Goal: Task Accomplishment & Management: Complete application form

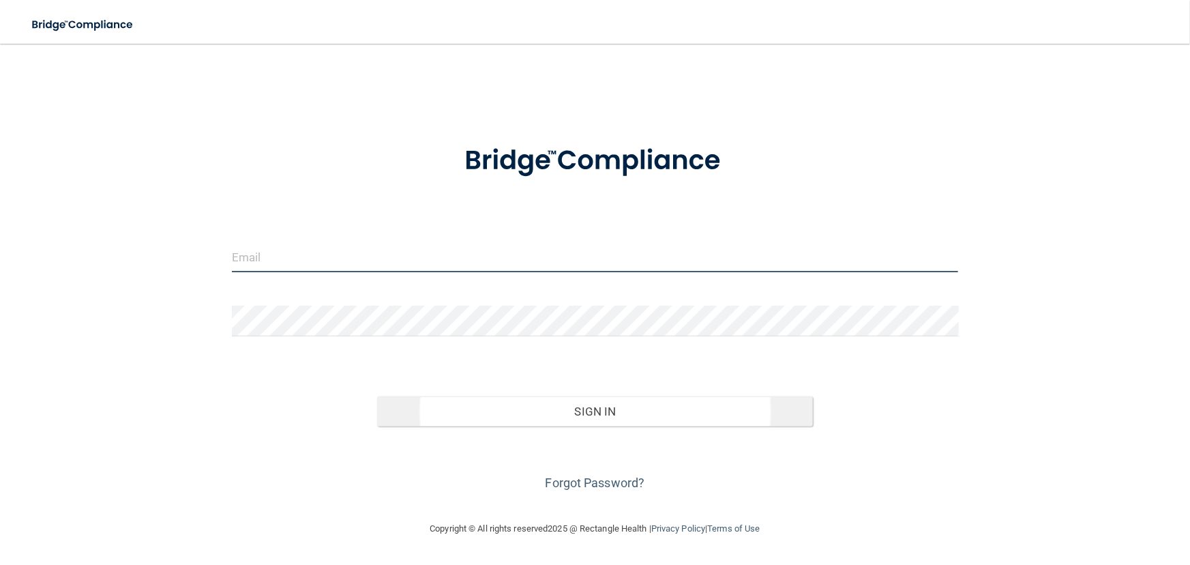
type input "[EMAIL_ADDRESS][DOMAIN_NAME]"
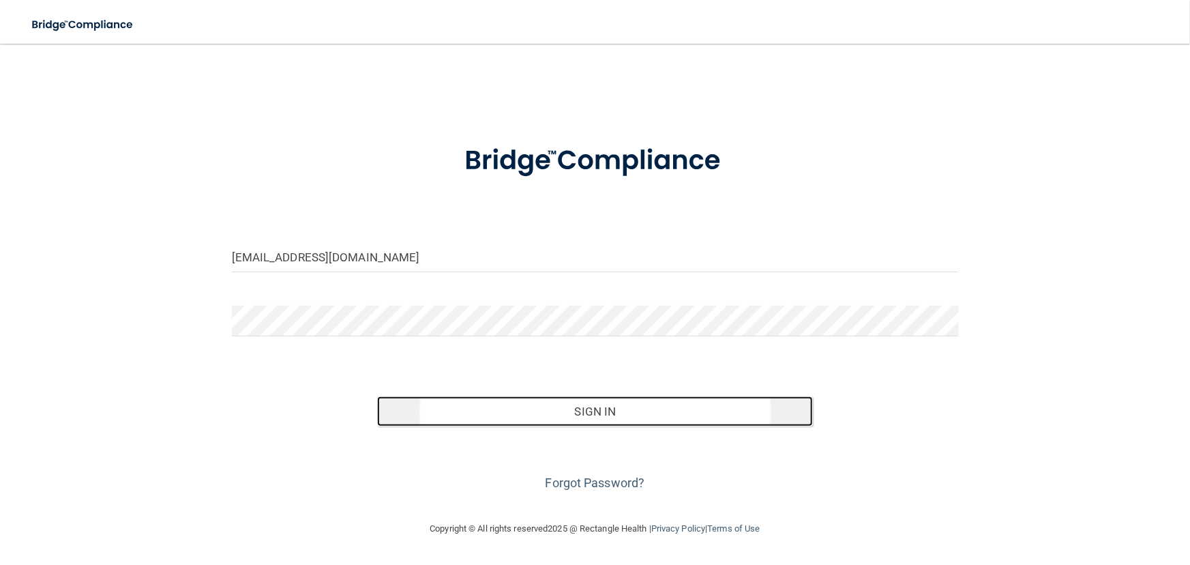
click at [525, 410] on button "Sign In" at bounding box center [595, 411] width 436 height 30
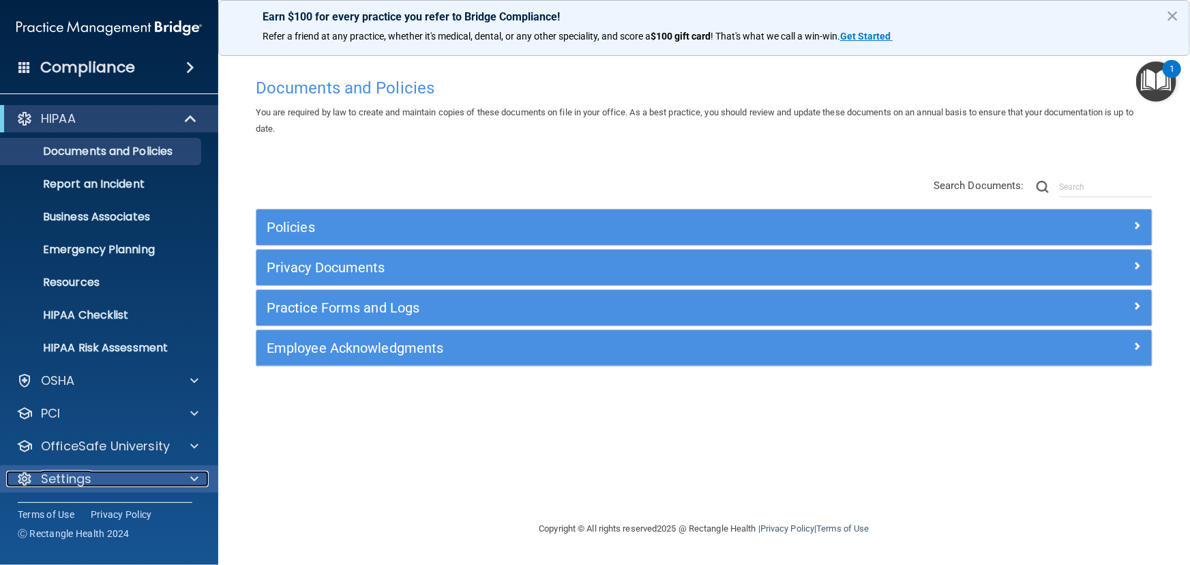
click at [63, 473] on p "Settings" at bounding box center [66, 478] width 50 height 16
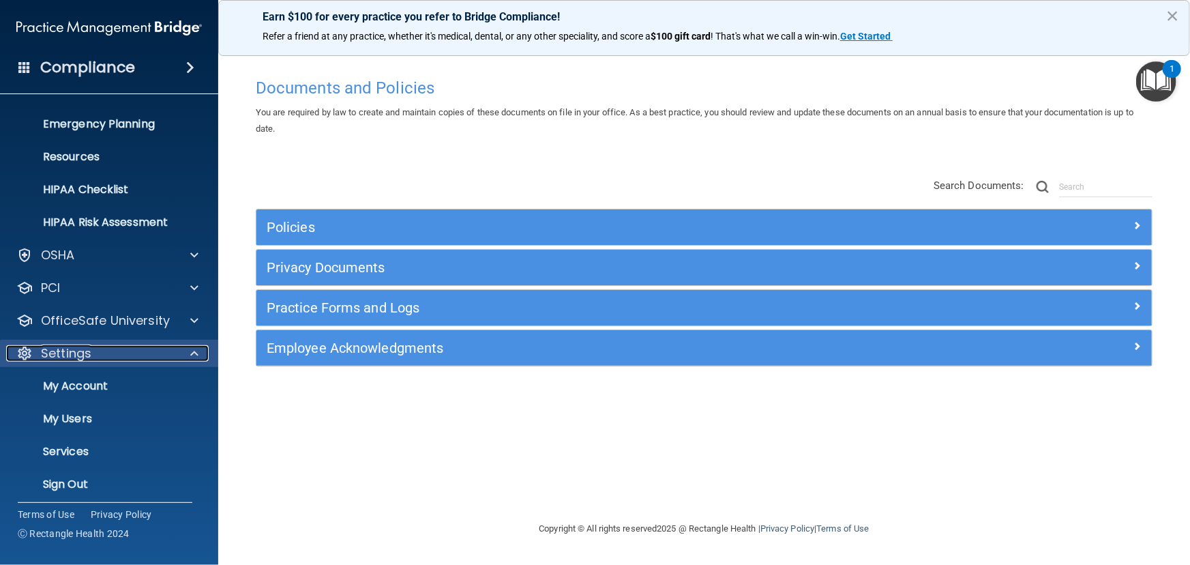
scroll to position [131, 0]
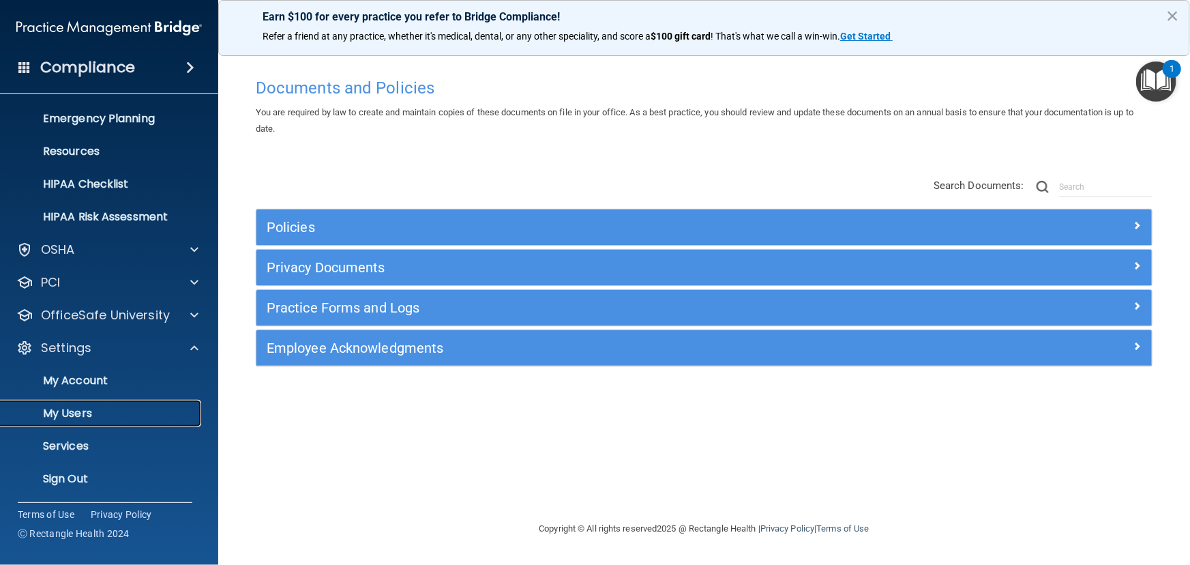
click at [67, 403] on link "My Users" at bounding box center [93, 413] width 215 height 27
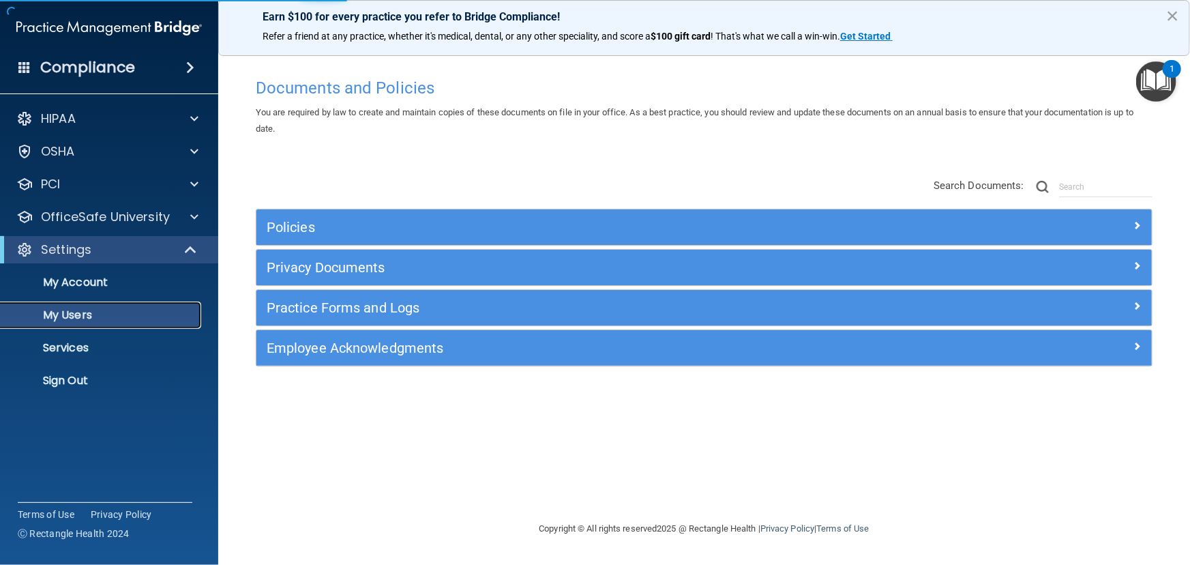
select select "20"
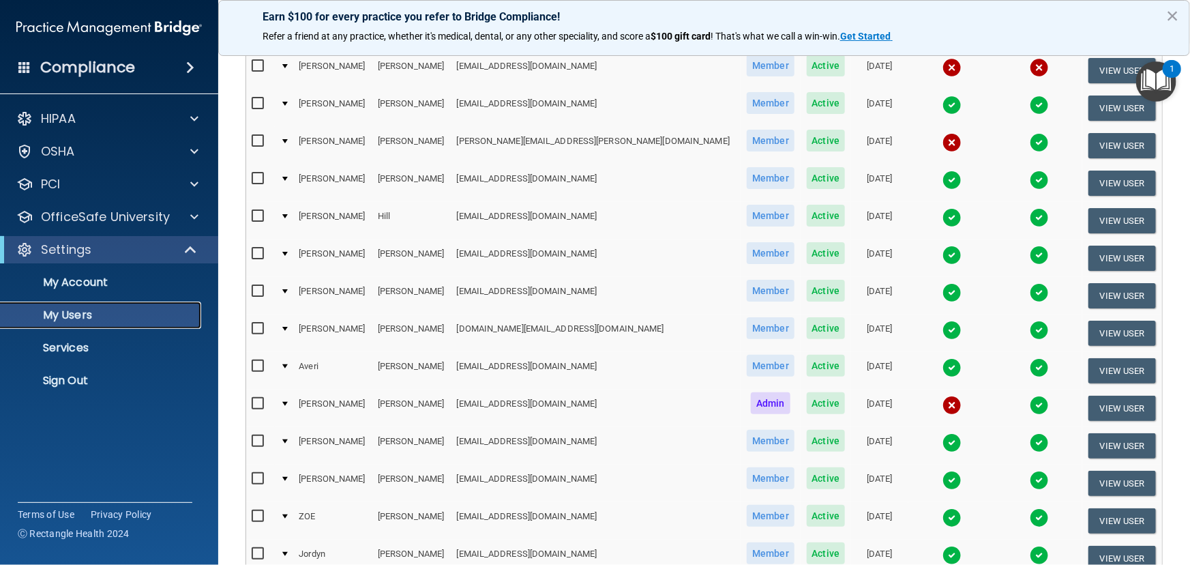
scroll to position [310, 0]
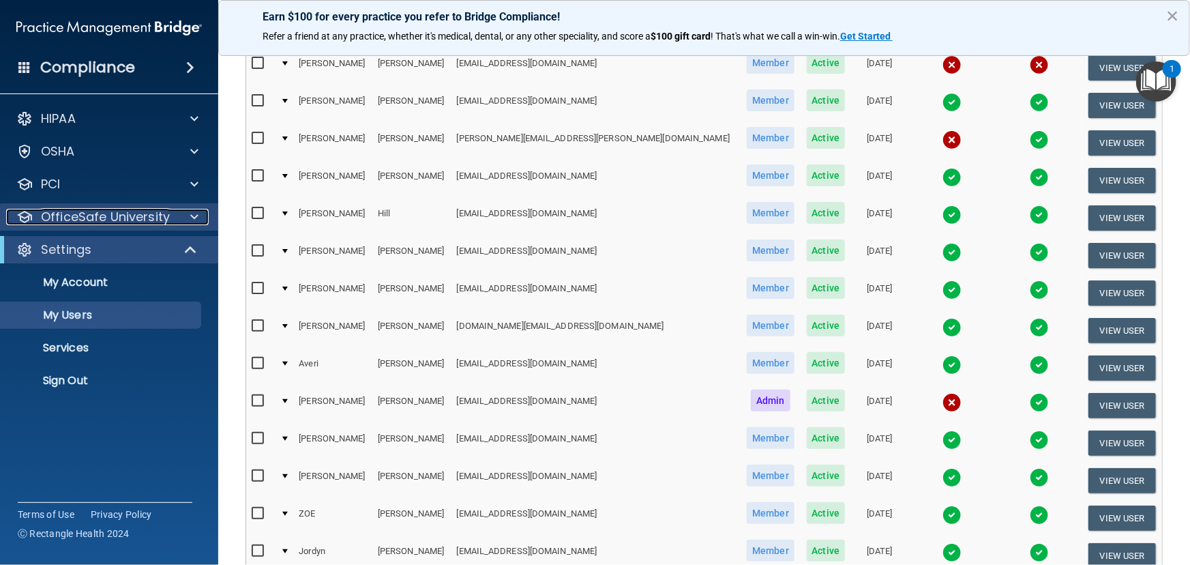
click at [98, 213] on p "OfficeSafe University" at bounding box center [105, 217] width 129 height 16
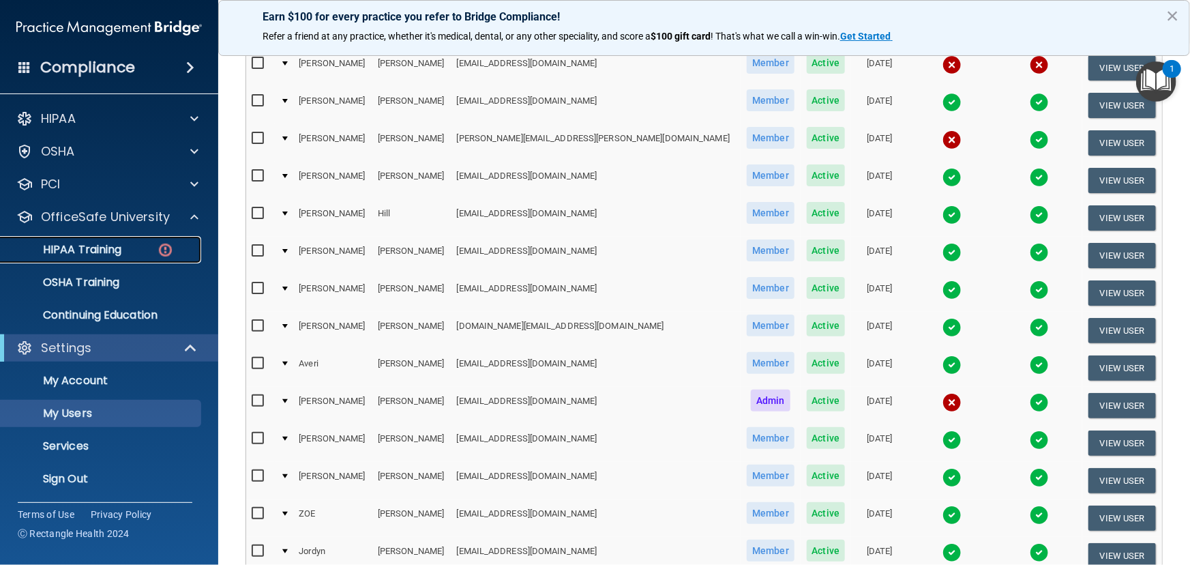
click at [98, 243] on p "HIPAA Training" at bounding box center [65, 250] width 113 height 14
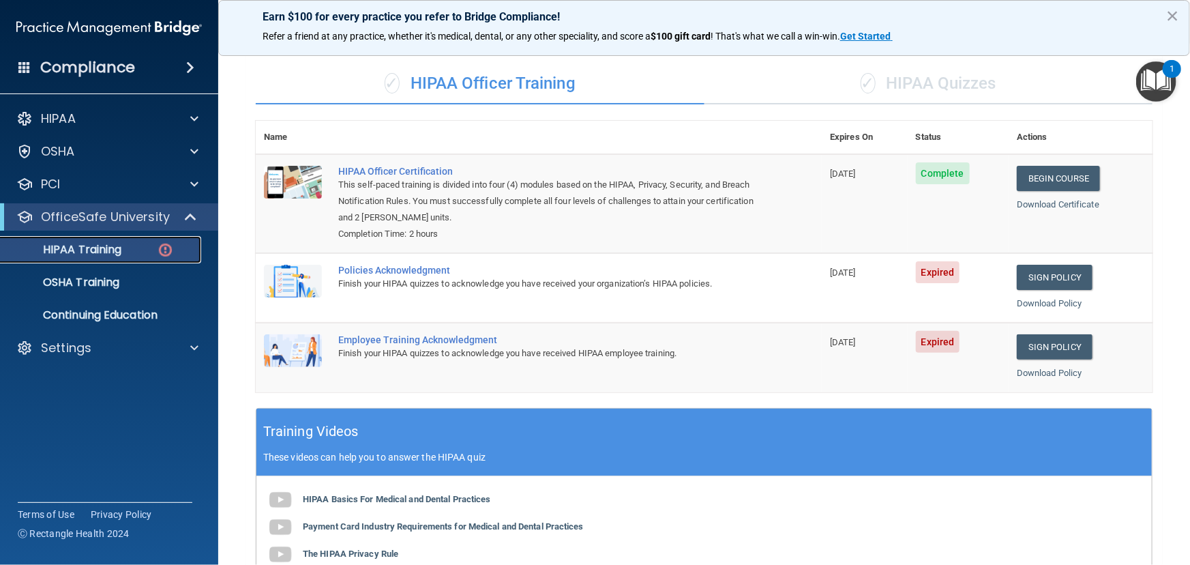
scroll to position [185, 0]
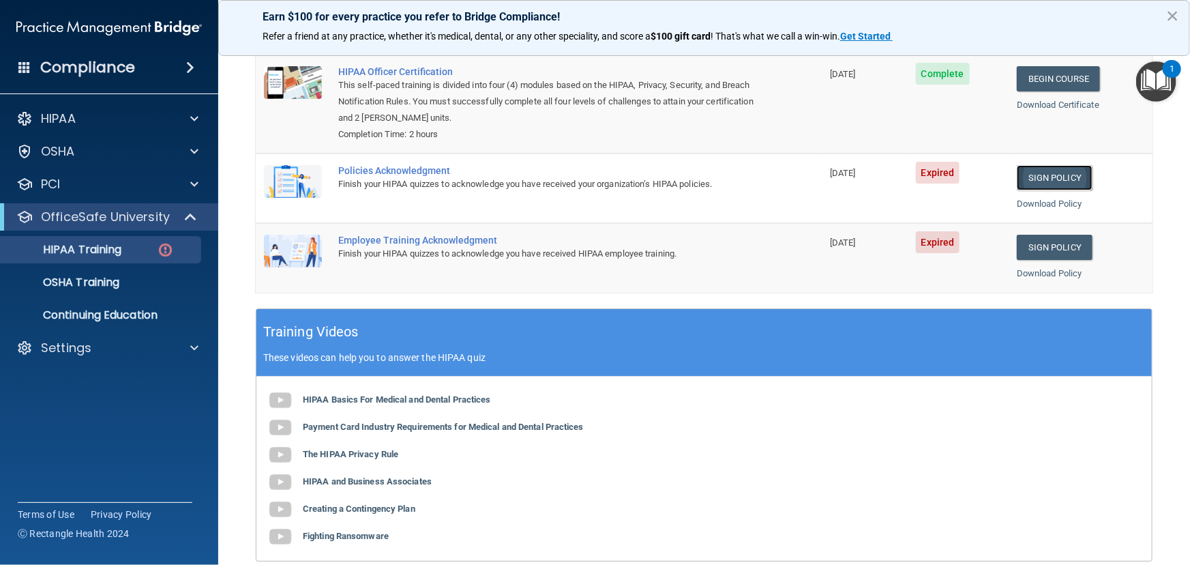
click at [1047, 173] on link "Sign Policy" at bounding box center [1055, 177] width 76 height 25
click at [1023, 179] on link "Sign Policy" at bounding box center [1055, 177] width 76 height 25
click at [1045, 245] on link "Sign Policy" at bounding box center [1055, 247] width 76 height 25
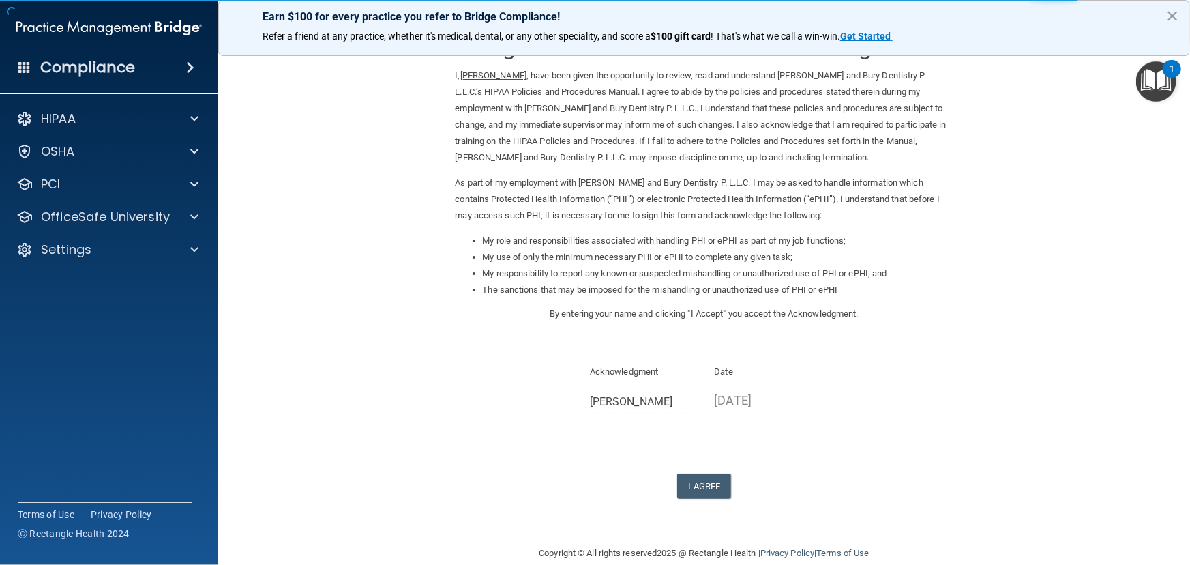
scroll to position [59, 0]
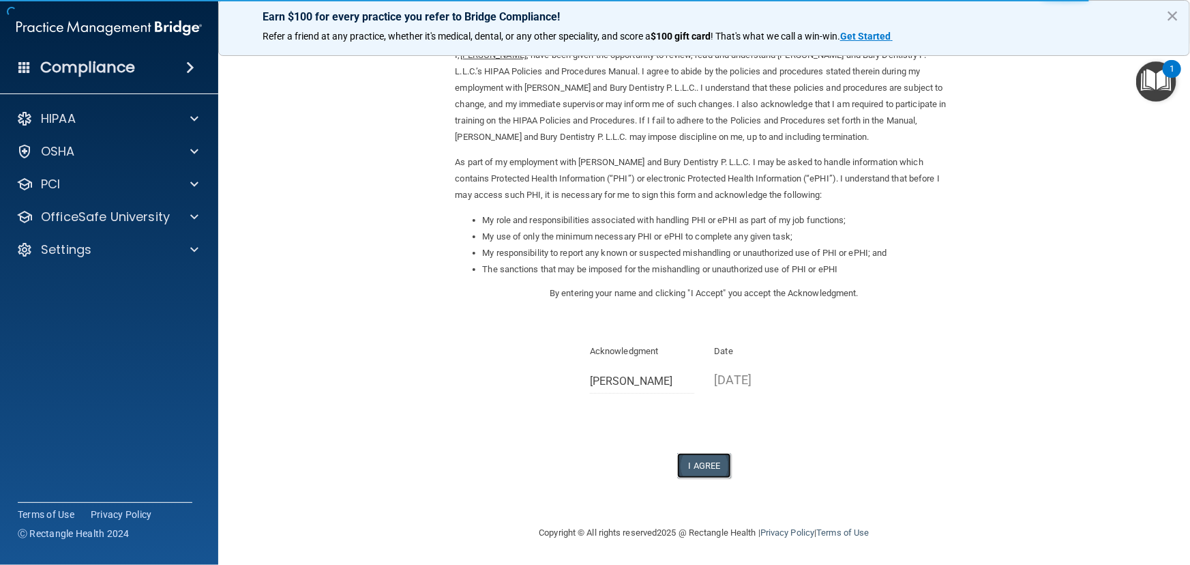
click at [698, 466] on button "I Agree" at bounding box center [704, 465] width 55 height 25
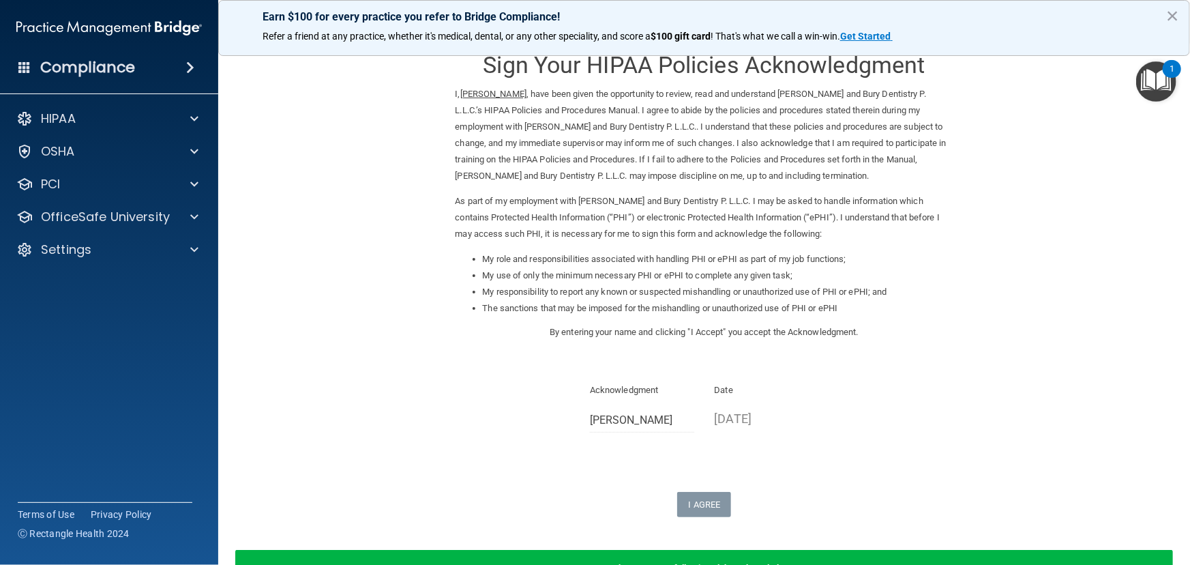
scroll to position [0, 0]
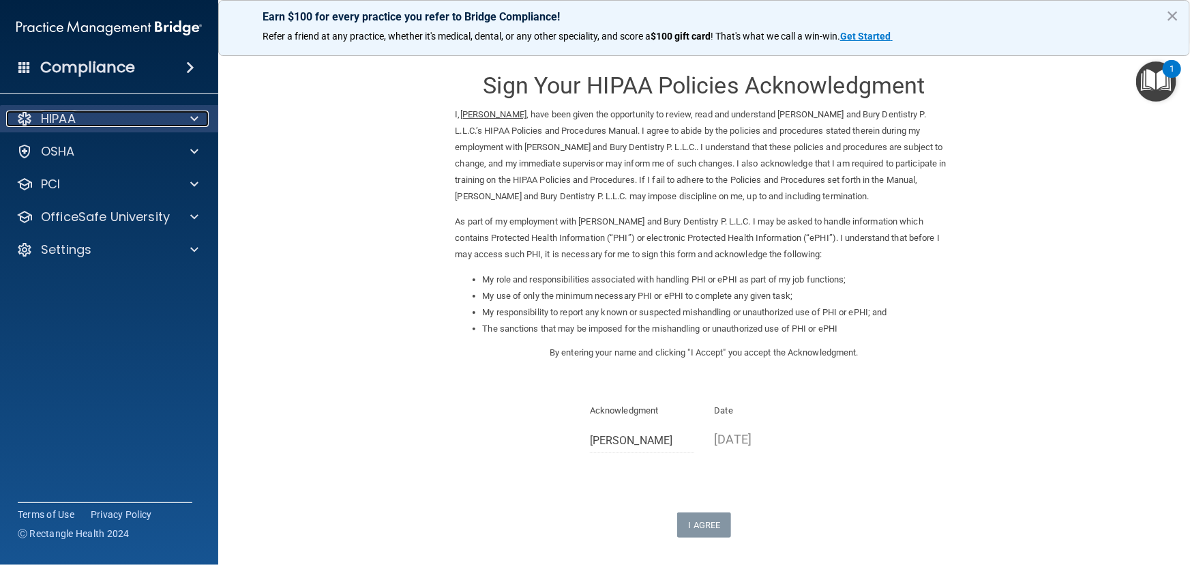
click at [71, 120] on p "HIPAA" at bounding box center [58, 118] width 35 height 16
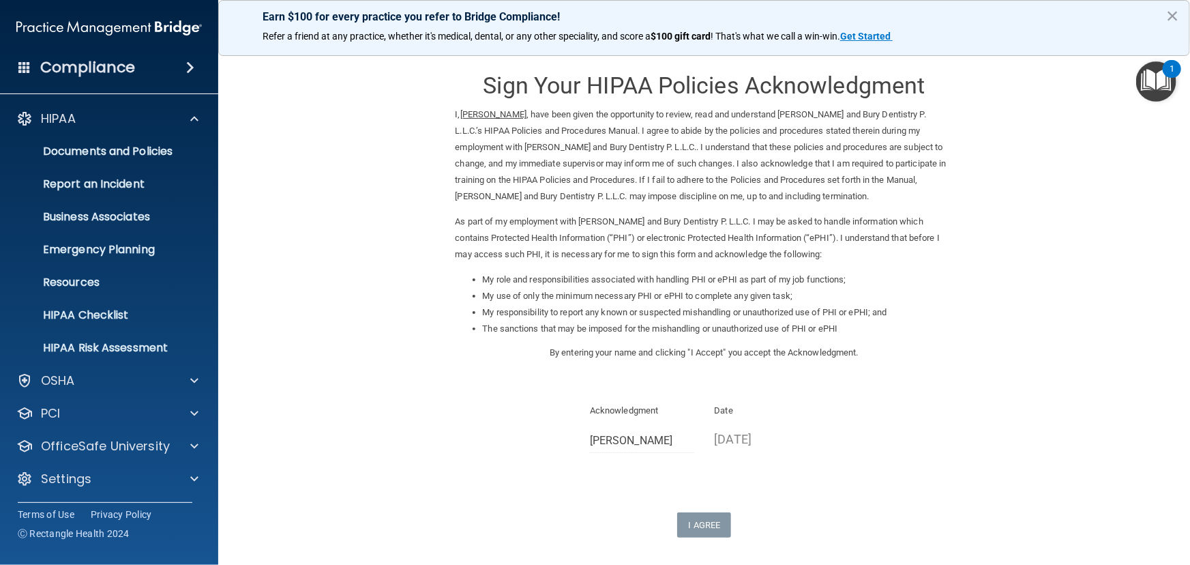
click at [282, 240] on form "Sign Your HIPAA Policies Acknowledgment I, [PERSON_NAME] , have been given the …" at bounding box center [703, 340] width 917 height 566
click at [89, 442] on p "OfficeSafe University" at bounding box center [105, 446] width 129 height 16
click at [89, 467] on link "HIPAA Training" at bounding box center [93, 478] width 215 height 27
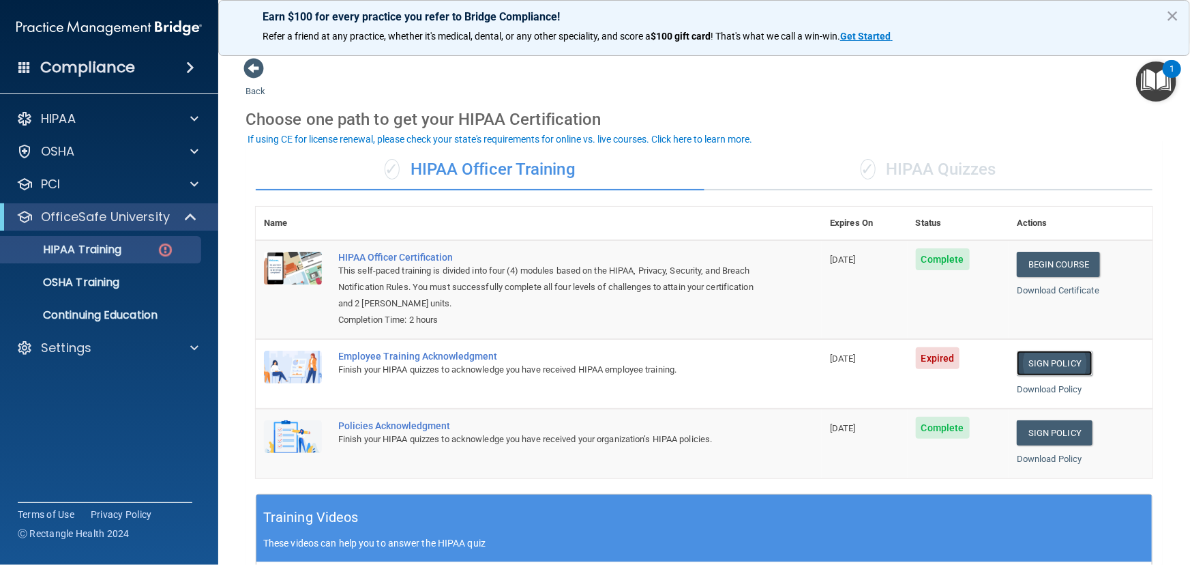
click at [1030, 360] on link "Sign Policy" at bounding box center [1055, 362] width 76 height 25
click at [127, 313] on p "Continuing Education" at bounding box center [102, 315] width 186 height 14
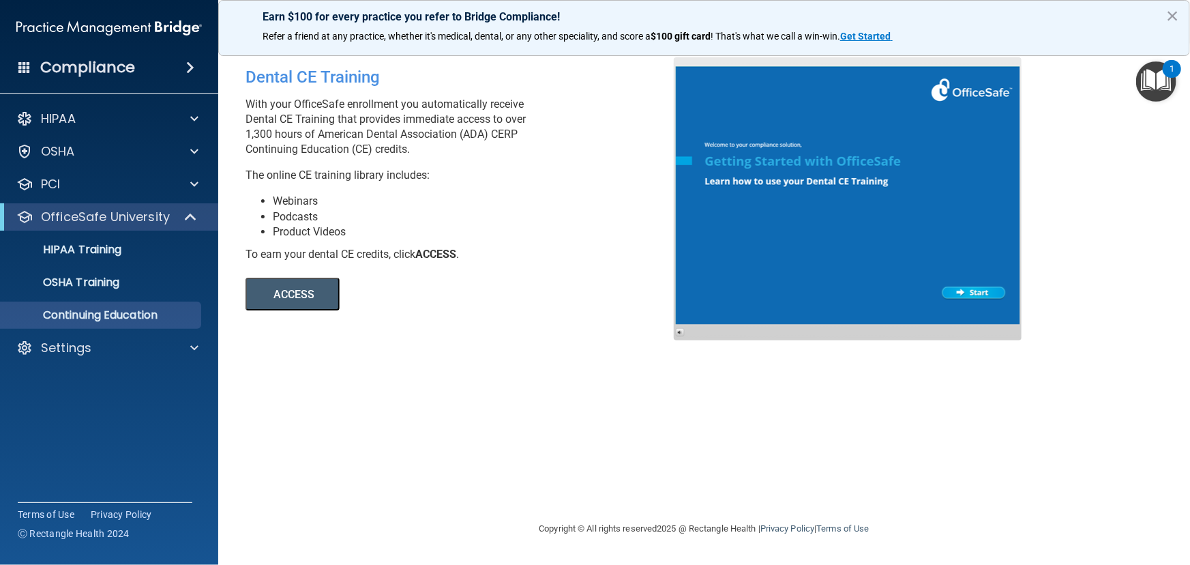
click at [306, 296] on button "ACCESS" at bounding box center [292, 294] width 94 height 33
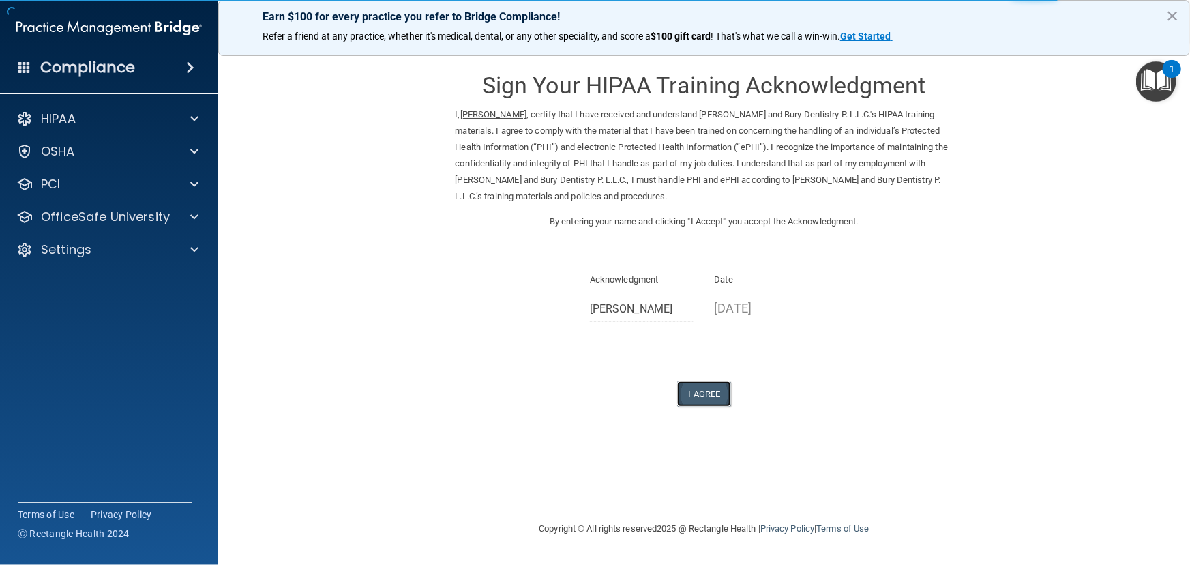
click at [713, 384] on button "I Agree" at bounding box center [704, 393] width 55 height 25
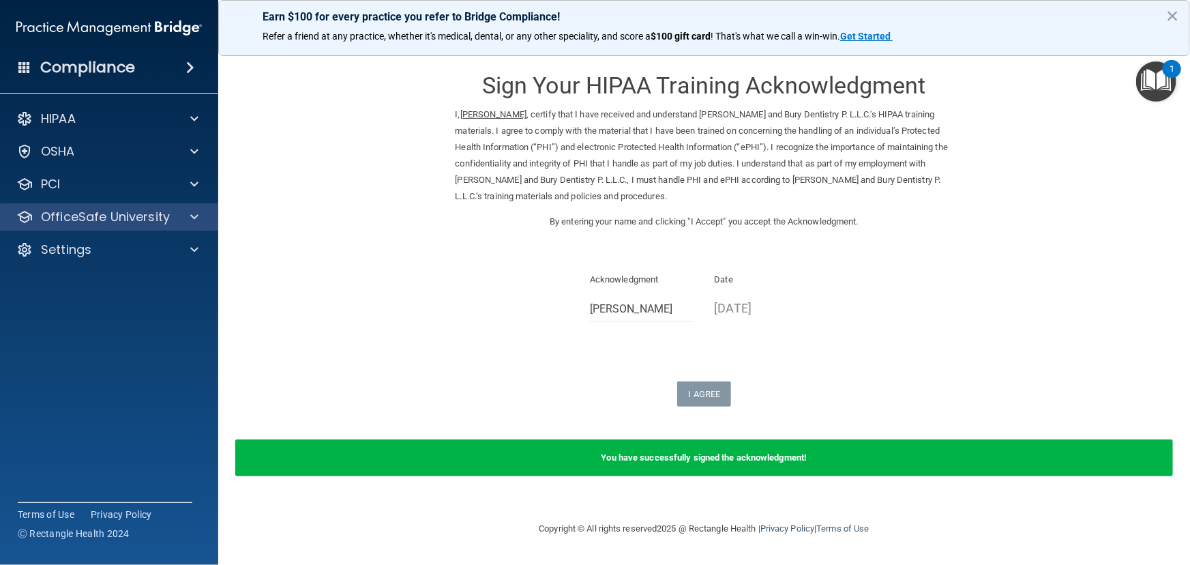
click at [56, 206] on div "OfficeSafe University" at bounding box center [109, 216] width 219 height 27
click at [151, 215] on p "OfficeSafe University" at bounding box center [105, 217] width 129 height 16
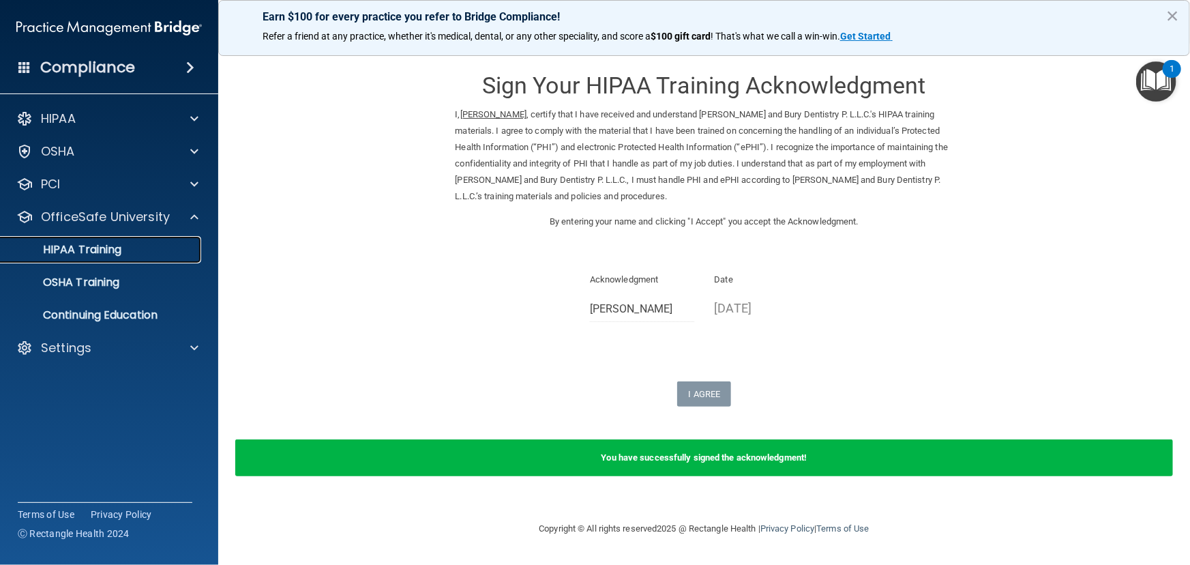
click at [102, 245] on p "HIPAA Training" at bounding box center [65, 250] width 113 height 14
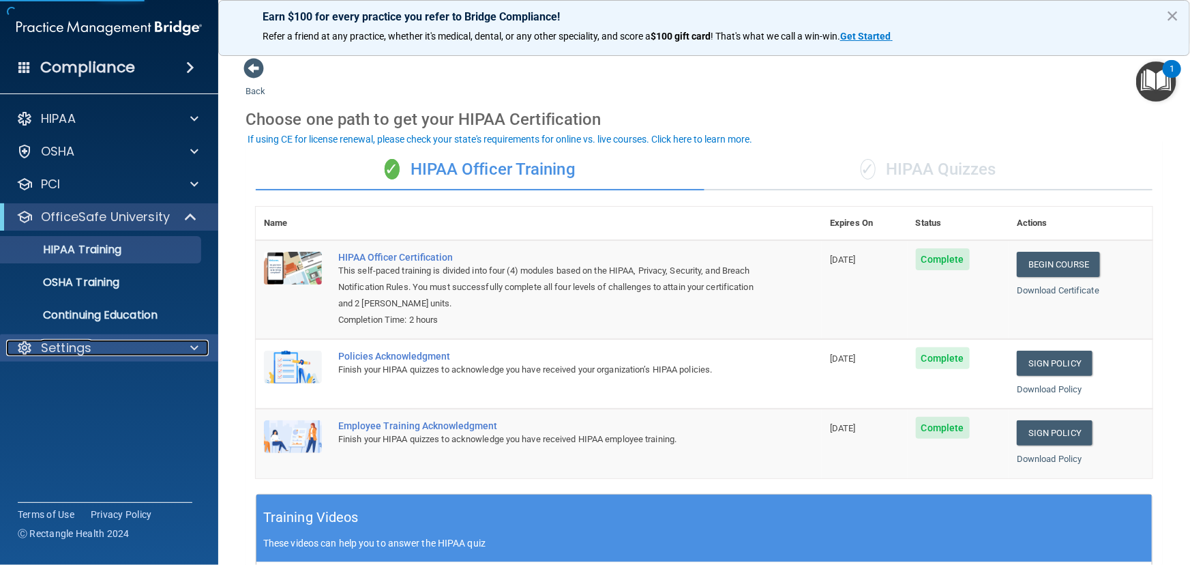
click at [53, 345] on p "Settings" at bounding box center [66, 348] width 50 height 16
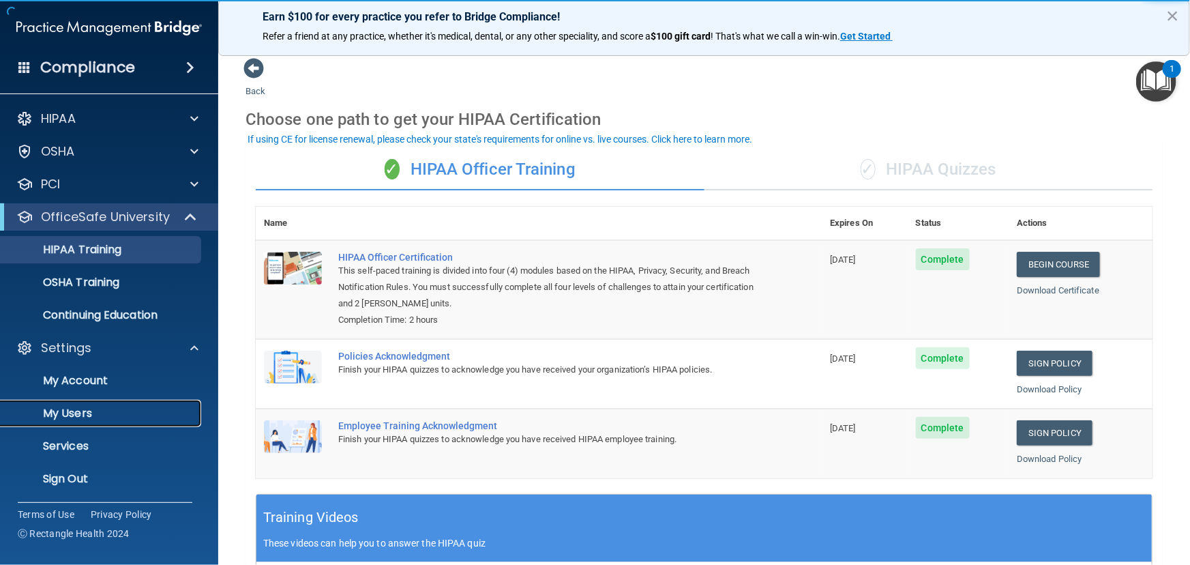
click at [55, 410] on p "My Users" at bounding box center [102, 413] width 186 height 14
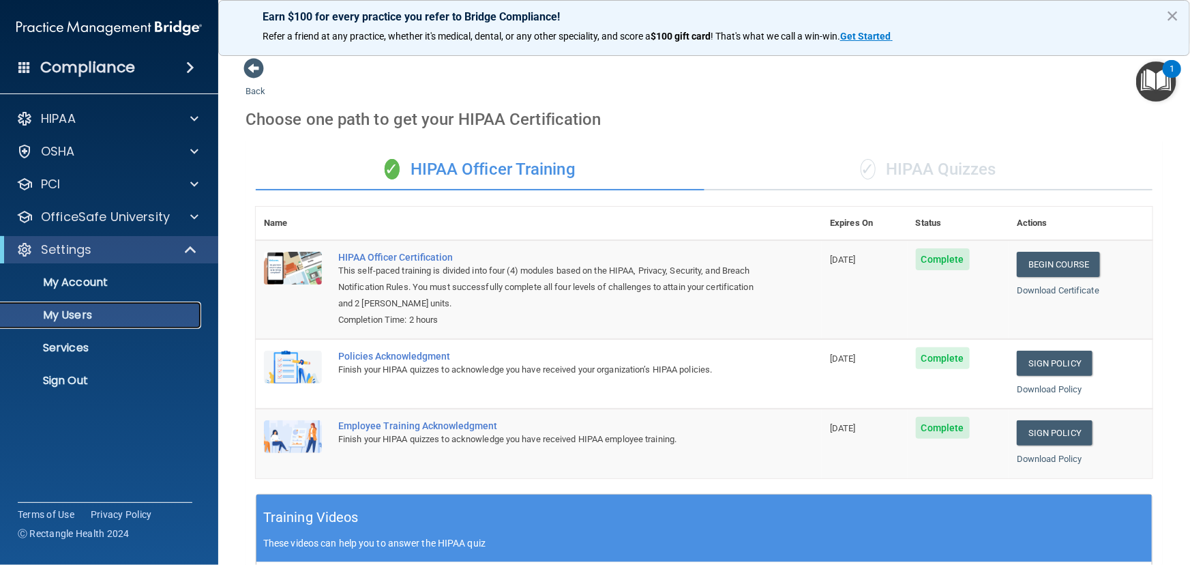
select select "20"
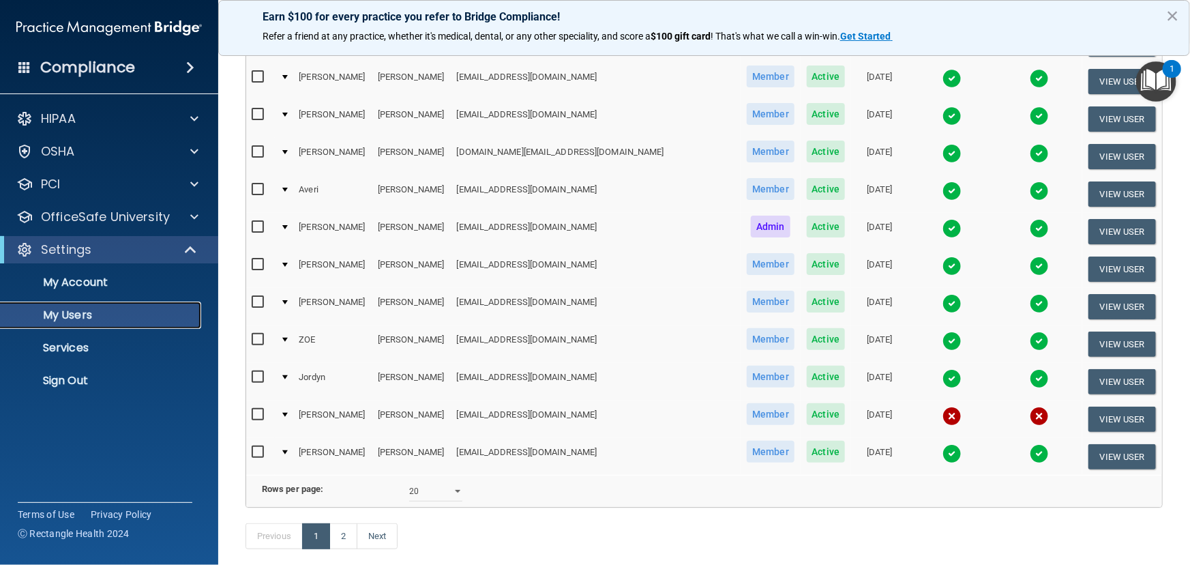
scroll to position [556, 0]
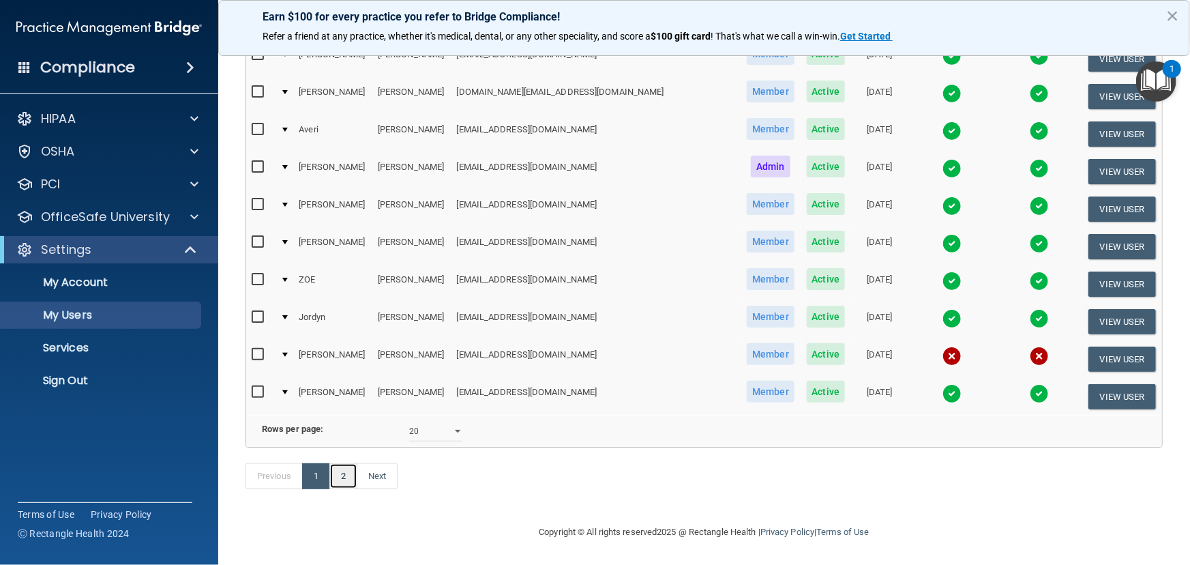
click at [340, 480] on link "2" at bounding box center [343, 476] width 28 height 26
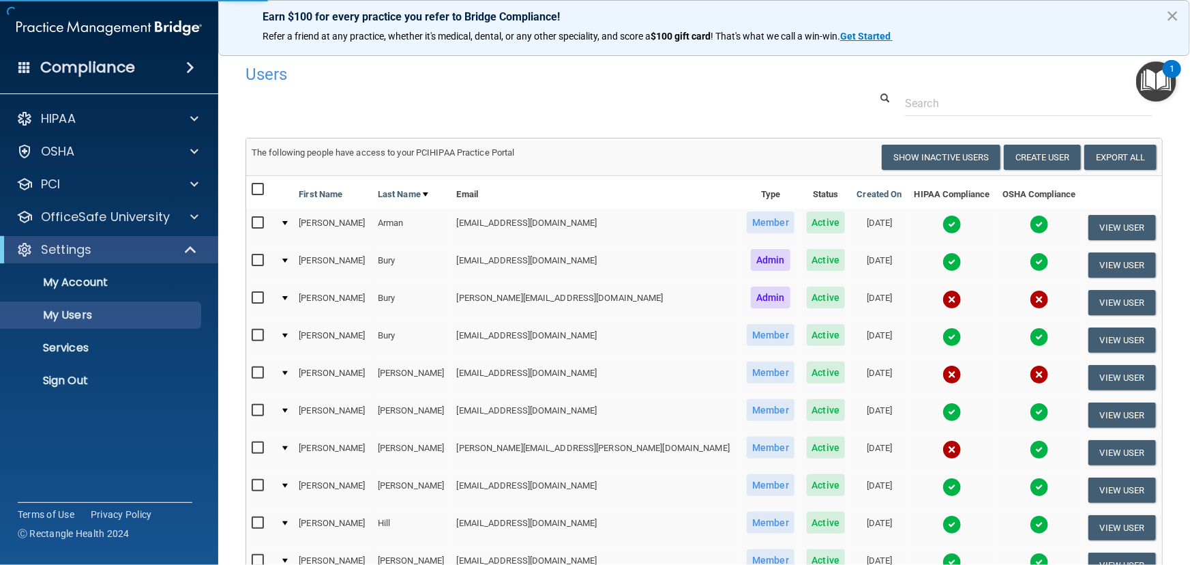
select select "20"
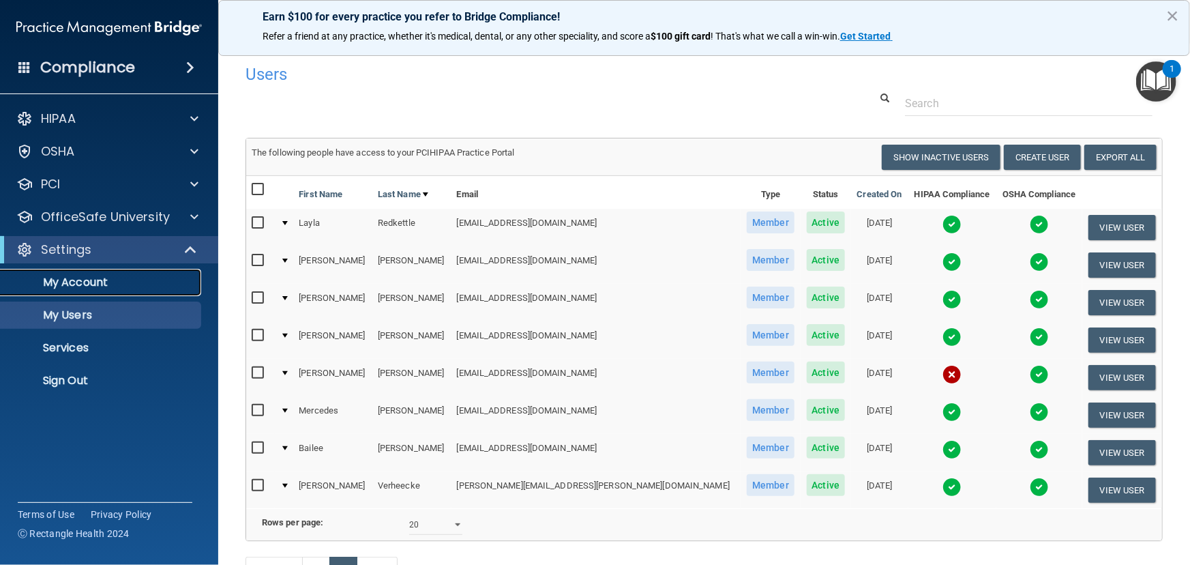
click at [81, 277] on p "My Account" at bounding box center [102, 282] width 186 height 14
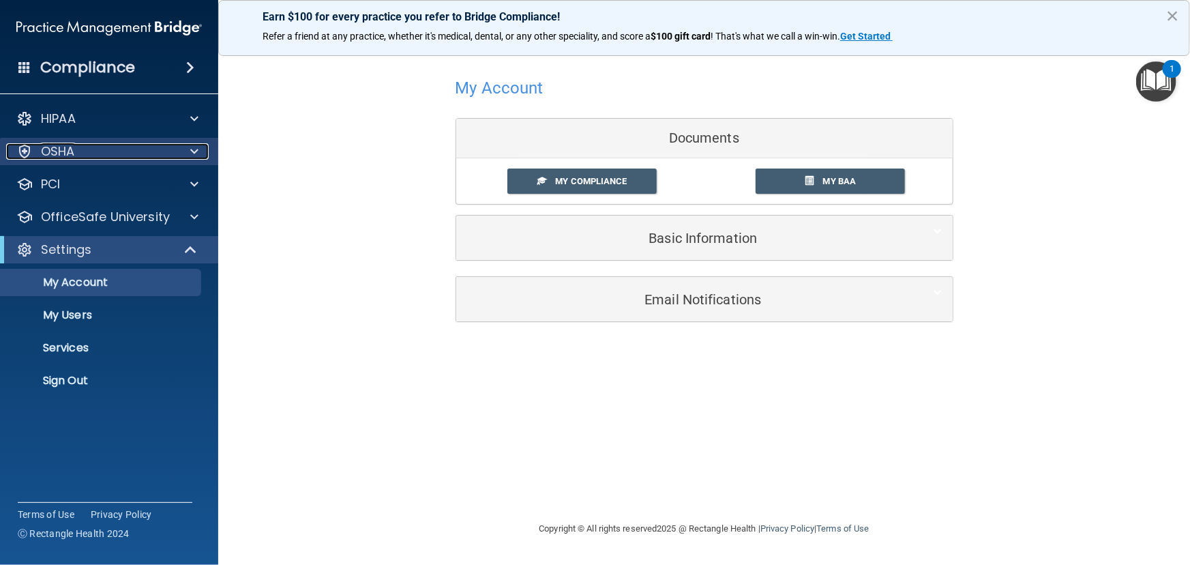
click at [64, 150] on p "OSHA" at bounding box center [58, 151] width 34 height 16
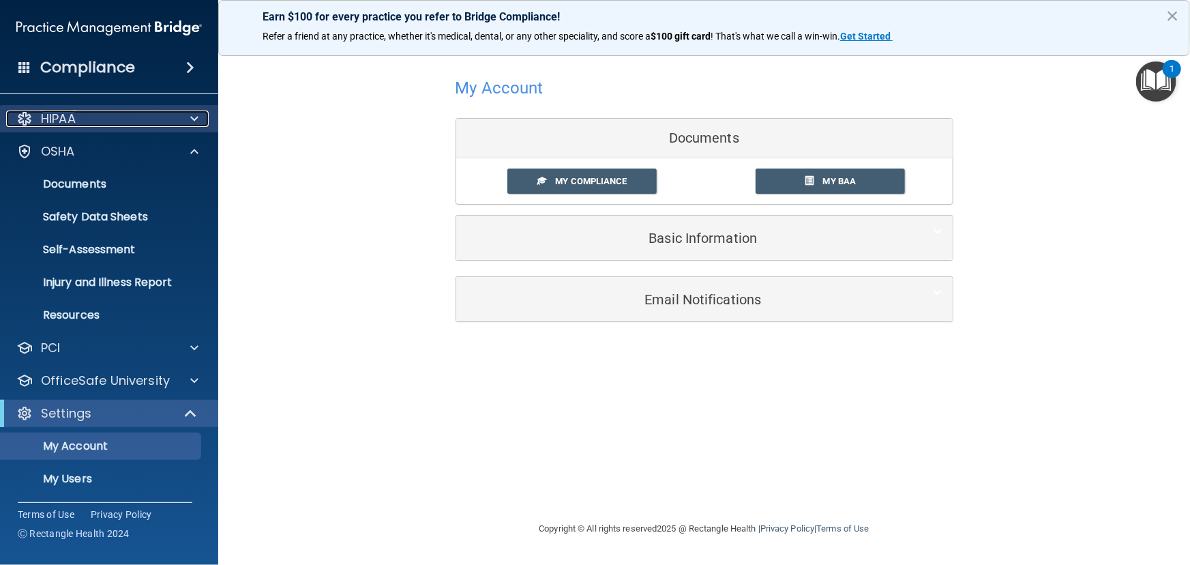
click at [69, 120] on p "HIPAA" at bounding box center [58, 118] width 35 height 16
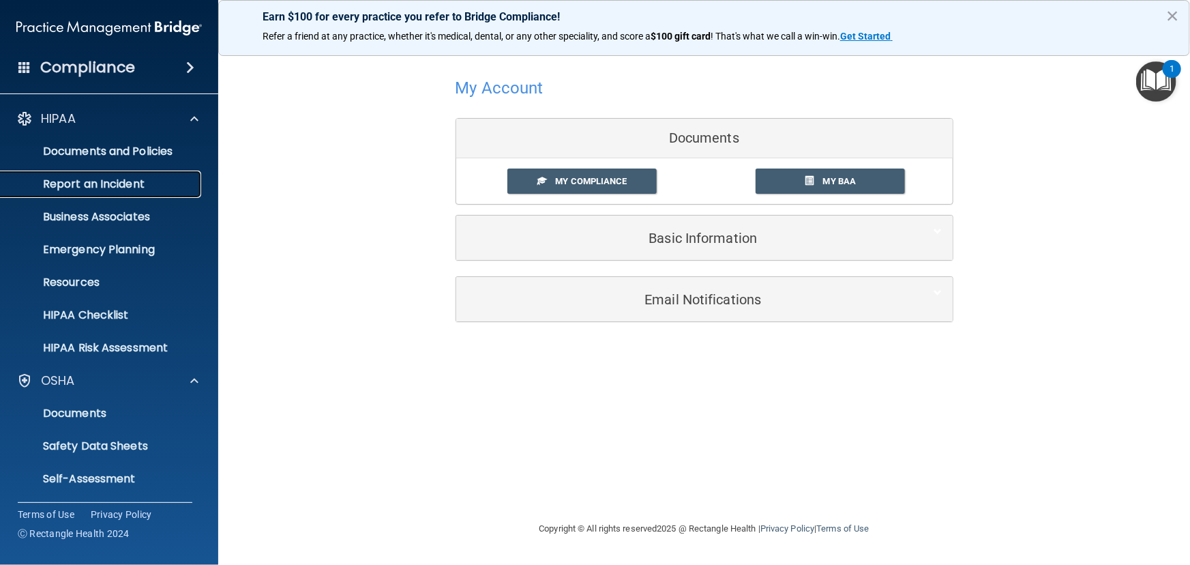
click at [84, 185] on p "Report an Incident" at bounding box center [102, 184] width 186 height 14
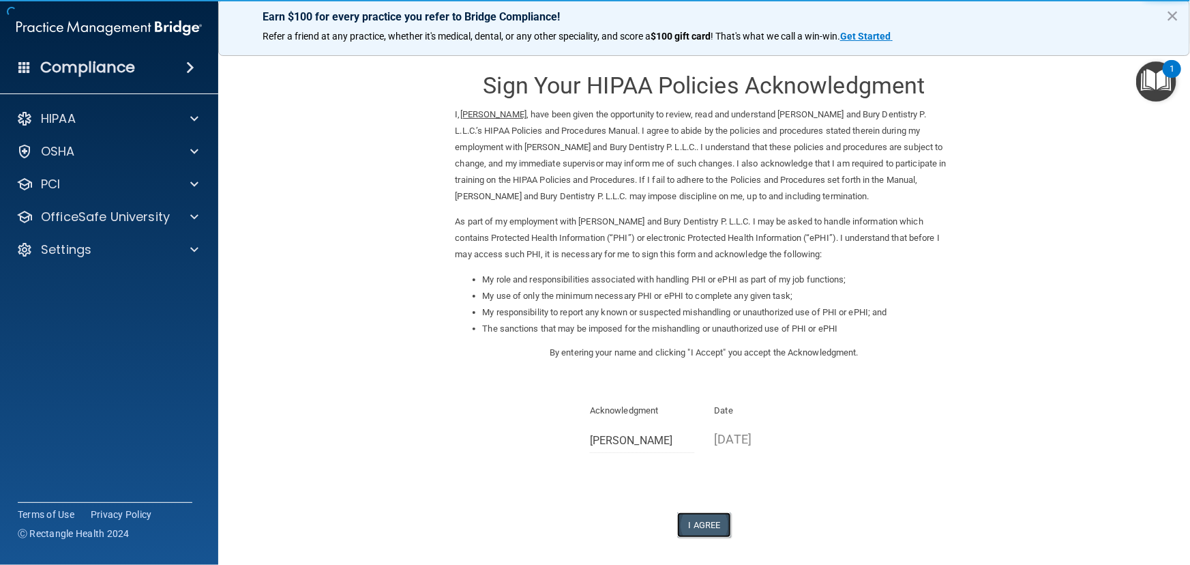
click at [705, 520] on button "I Agree" at bounding box center [704, 524] width 55 height 25
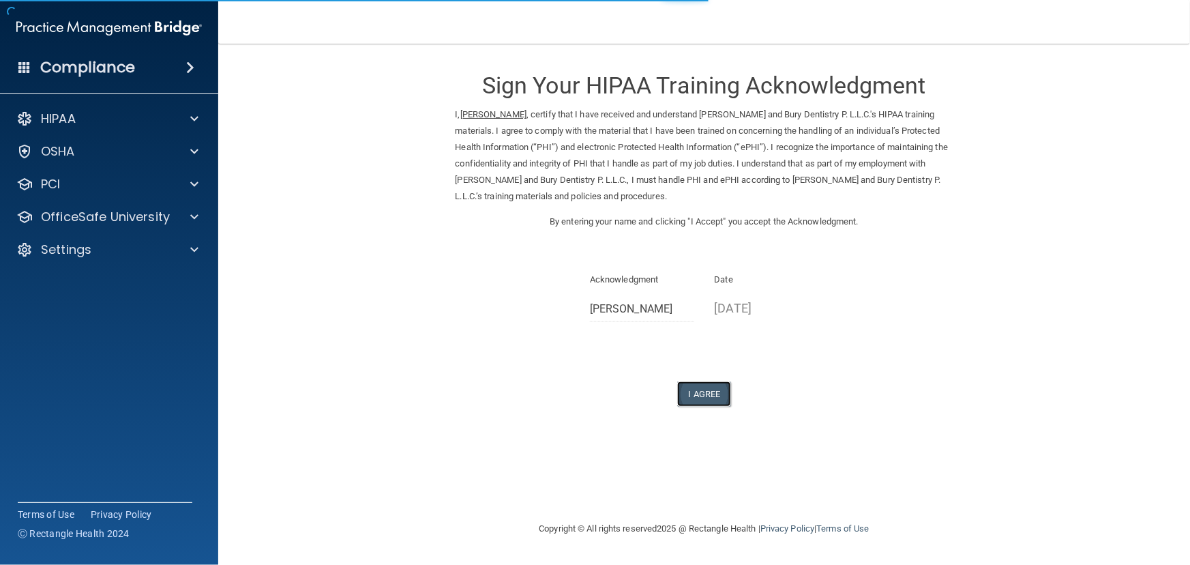
click at [700, 395] on button "I Agree" at bounding box center [704, 393] width 55 height 25
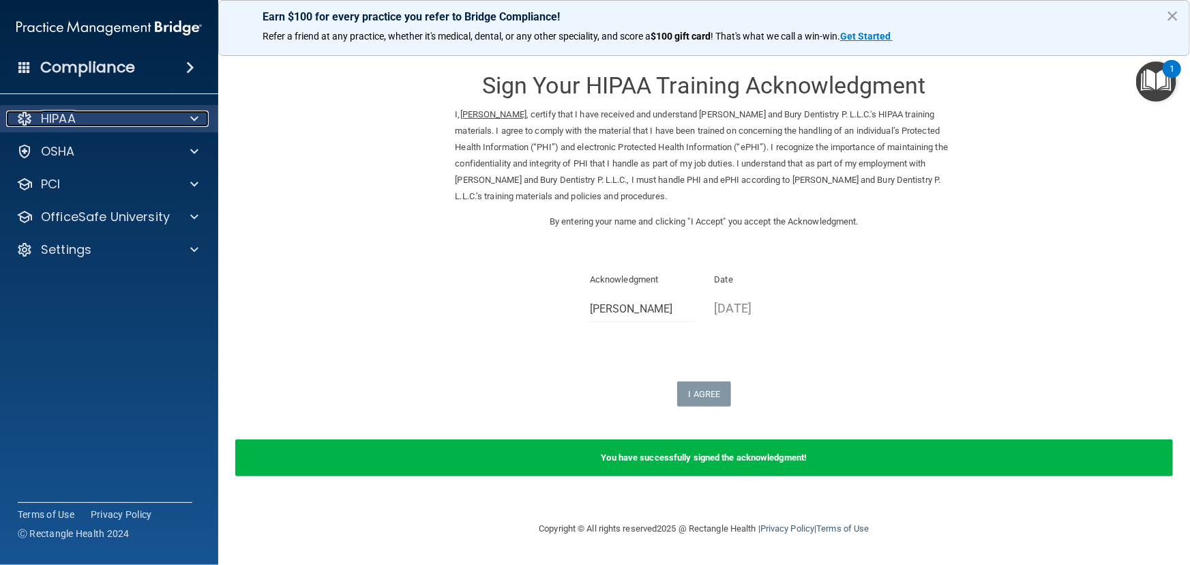
click at [63, 116] on p "HIPAA" at bounding box center [58, 118] width 35 height 16
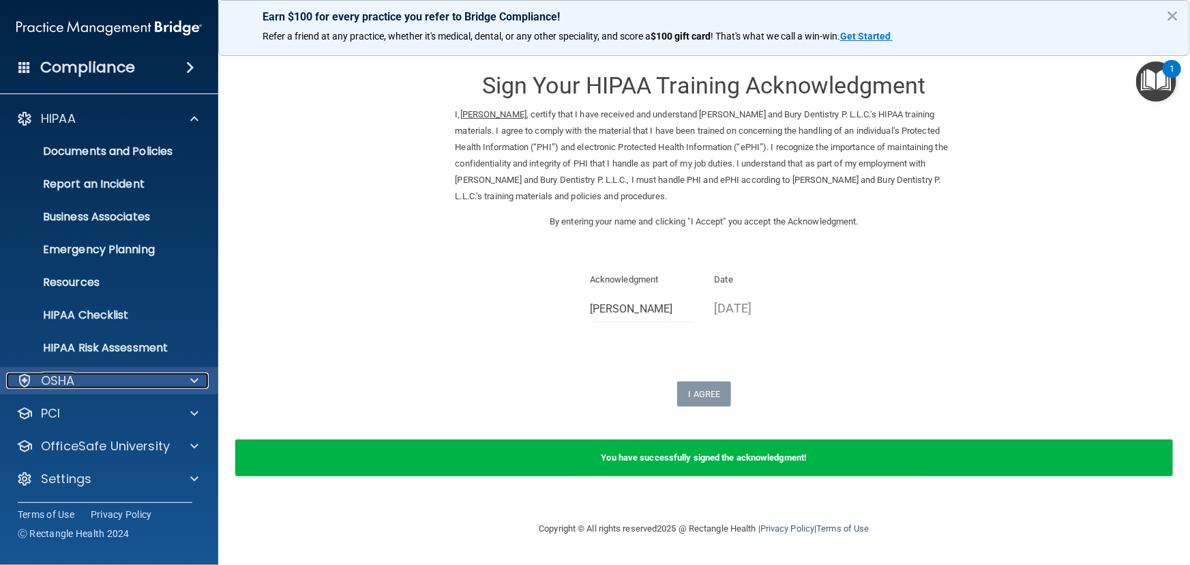
click at [68, 380] on p "OSHA" at bounding box center [58, 380] width 34 height 16
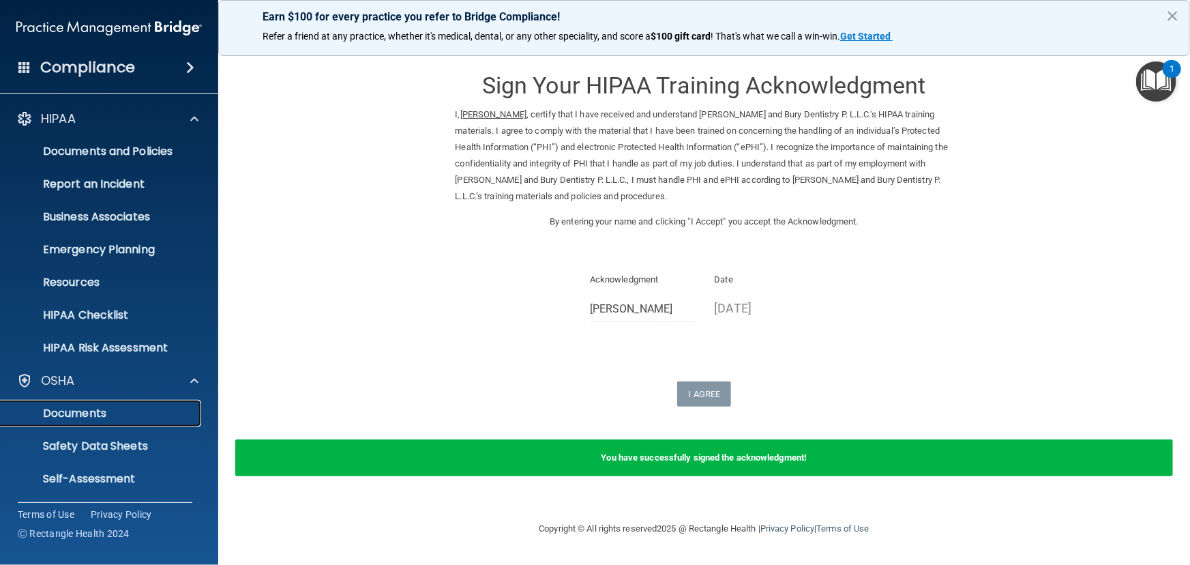
click at [74, 415] on p "Documents" at bounding box center [102, 413] width 186 height 14
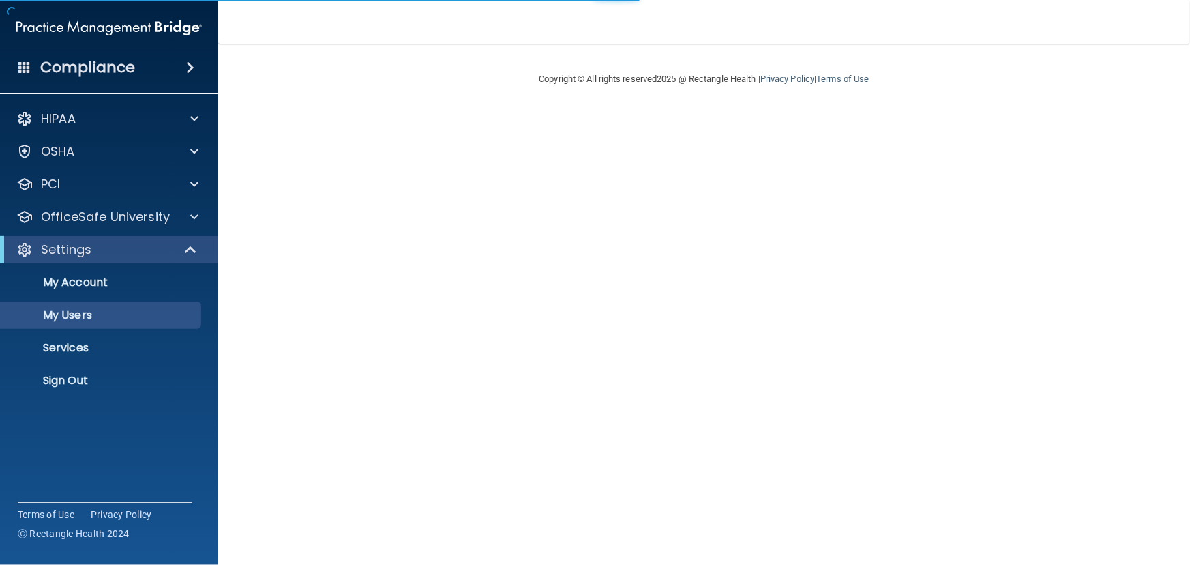
select select "20"
